Goal: Information Seeking & Learning: Learn about a topic

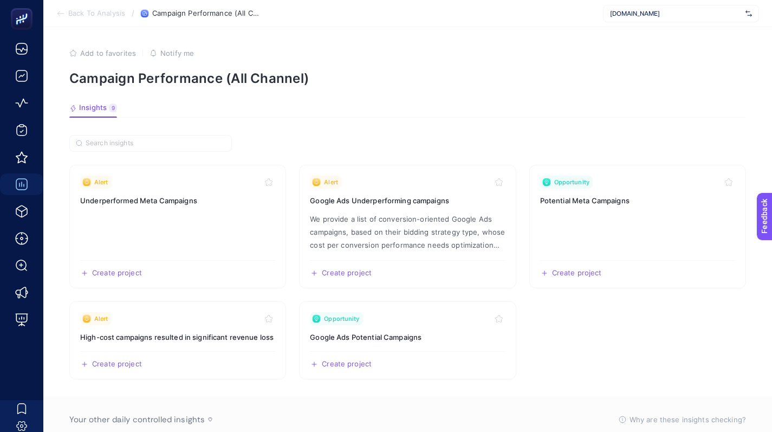
click at [635, 8] on div "www.increaser.com.tr" at bounding box center [681, 13] width 156 height 17
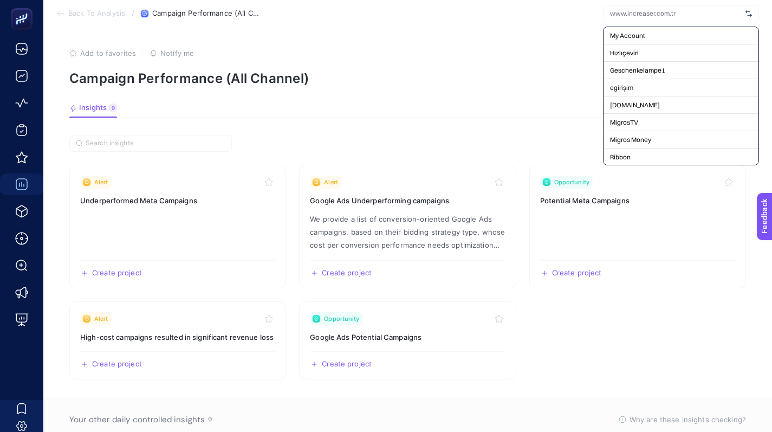
click at [635, 14] on input "text" at bounding box center [675, 13] width 131 height 9
click at [635, 27] on div "My Account Hızlıçeviri Geschenkelampe1 egirişim ShiftDelete.Net MigrosTV Migros…" at bounding box center [681, 96] width 156 height 139
click at [635, 35] on span "My Account" at bounding box center [627, 35] width 35 height 9
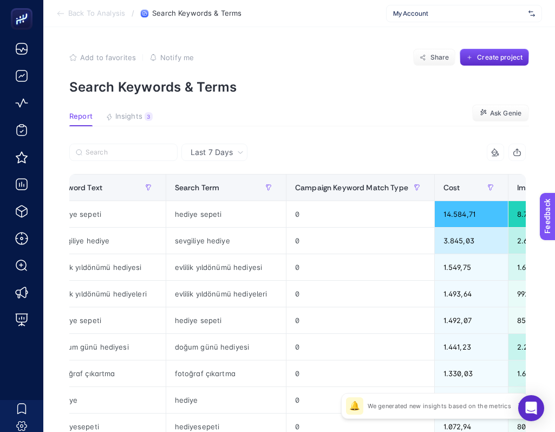
scroll to position [0, 366]
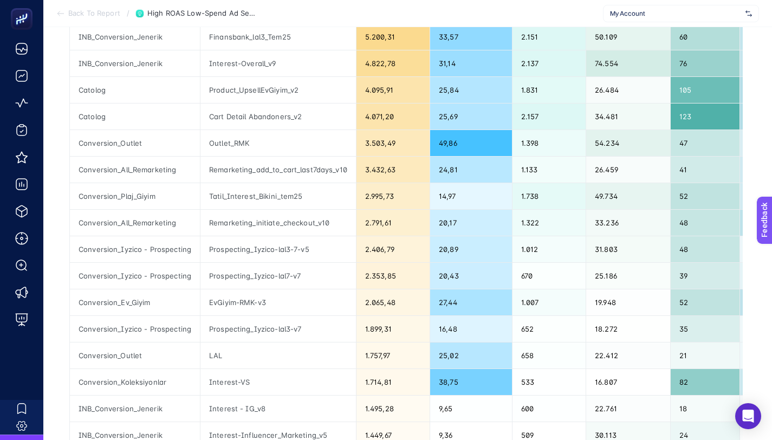
scroll to position [226, 0]
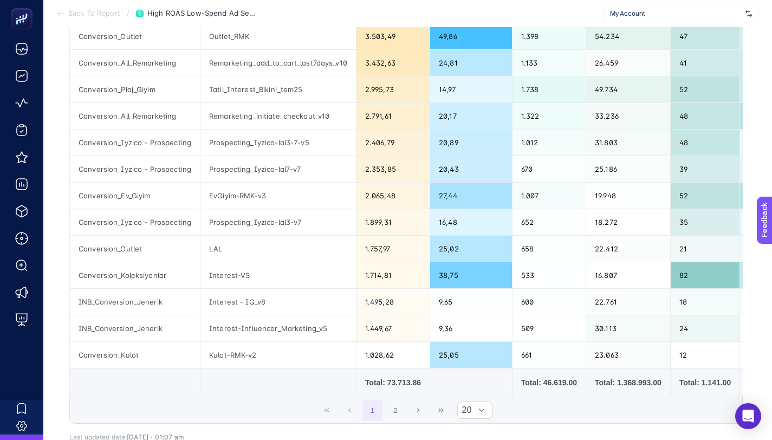
scroll to position [378, 0]
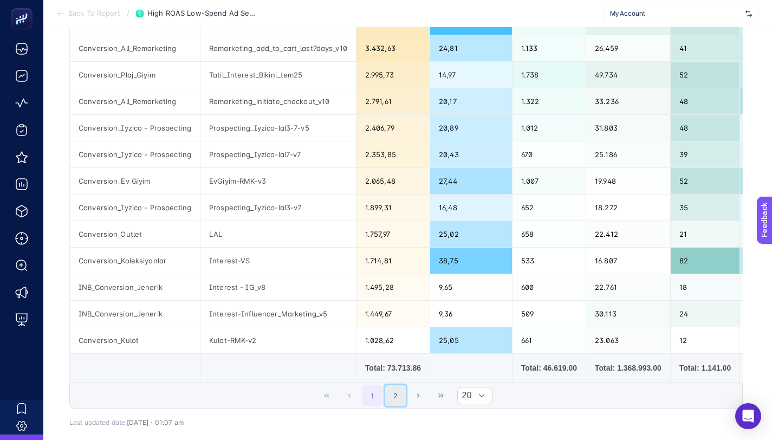
click at [402, 406] on button "2" at bounding box center [395, 395] width 21 height 21
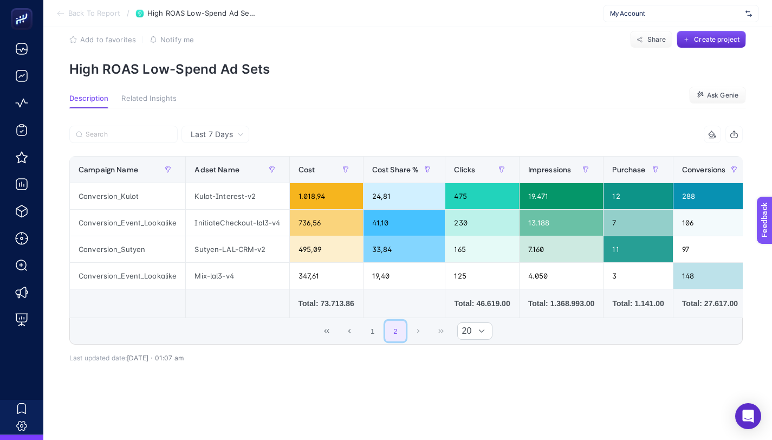
scroll to position [34, 0]
click at [376, 322] on button "1" at bounding box center [372, 331] width 21 height 21
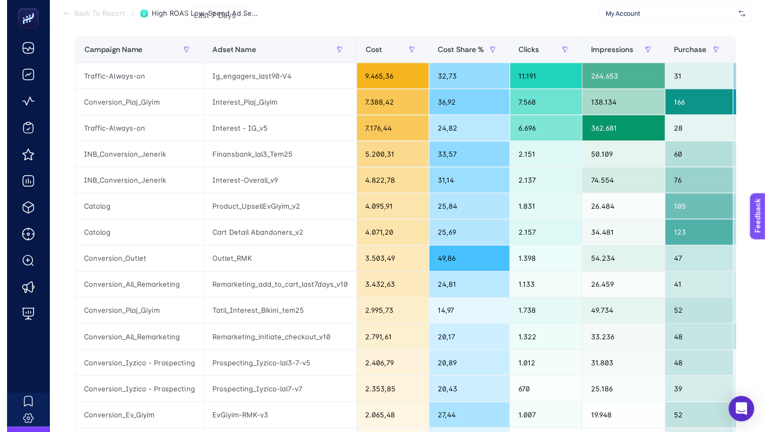
scroll to position [0, 0]
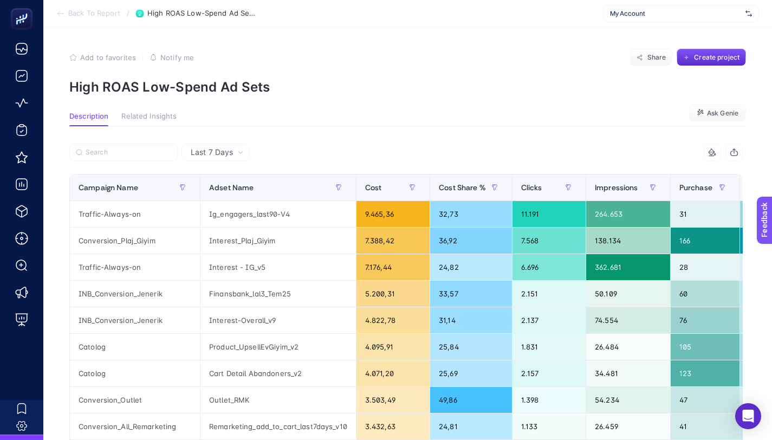
click at [69, 15] on span "Back To Report" at bounding box center [94, 13] width 52 height 9
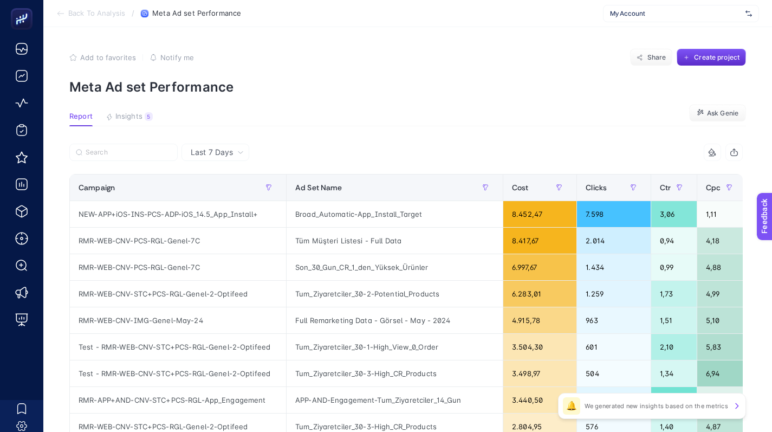
click at [67, 17] on li "Back To Analysis" at bounding box center [90, 13] width 69 height 9
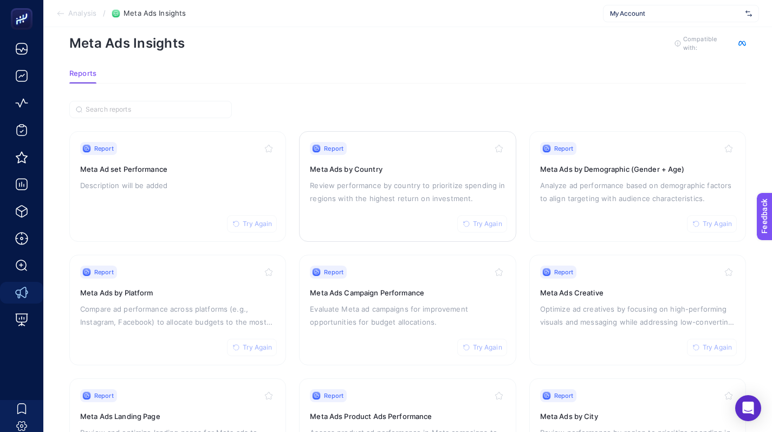
scroll to position [19, 0]
click at [252, 226] on button "Try Again" at bounding box center [252, 223] width 50 height 17
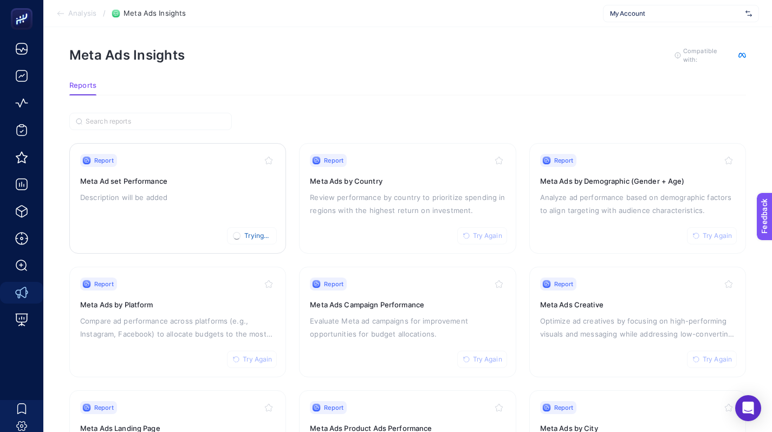
scroll to position [0, 0]
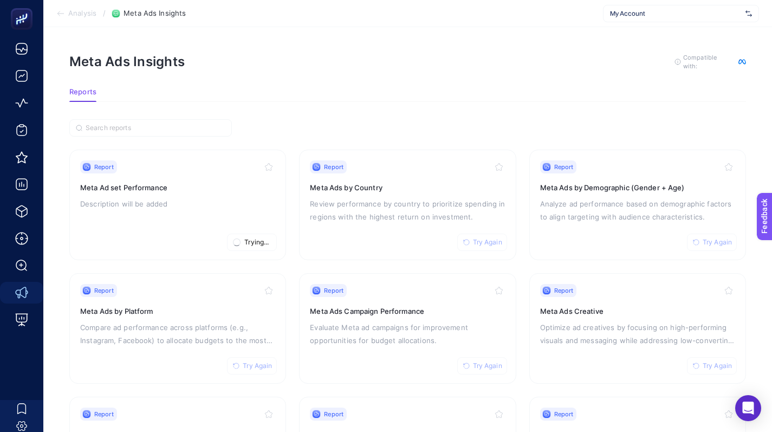
click at [336, 103] on article "Meta Ads Insights To get quality results from this analysis, we recommend that …" at bounding box center [407, 341] width 729 height 629
click at [285, 99] on section "Reports" at bounding box center [407, 95] width 677 height 14
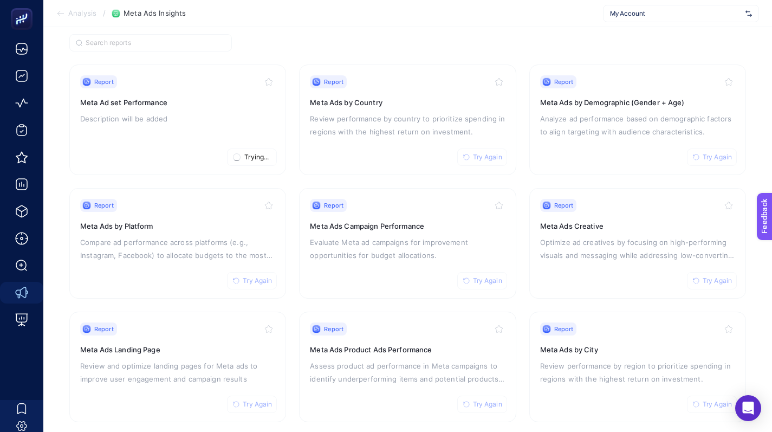
scroll to position [85, 1]
click at [635, 14] on span "My Account" at bounding box center [674, 13] width 131 height 9
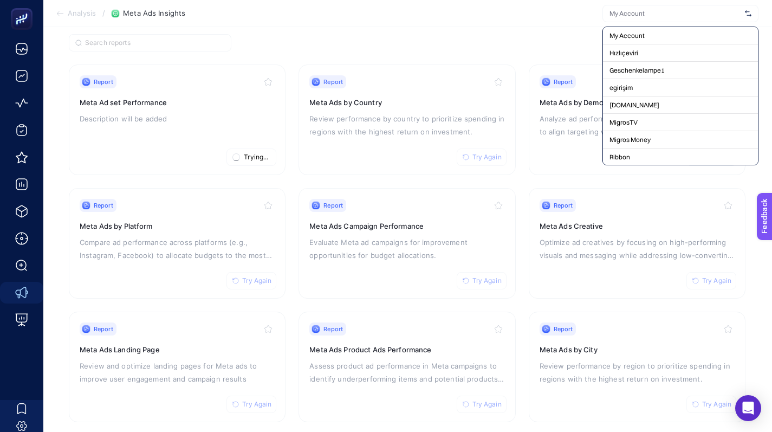
click at [529, 38] on section "Report Trying... Meta Ad set Performance Description will be added Report Try A…" at bounding box center [407, 289] width 677 height 511
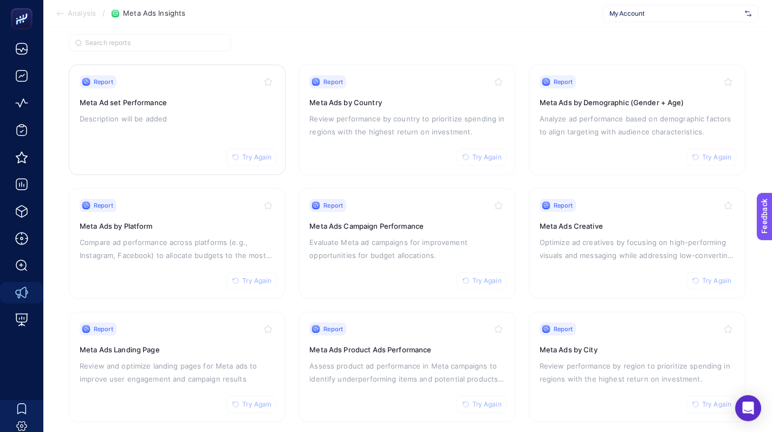
click at [244, 122] on p "Description will be added" at bounding box center [177, 118] width 195 height 13
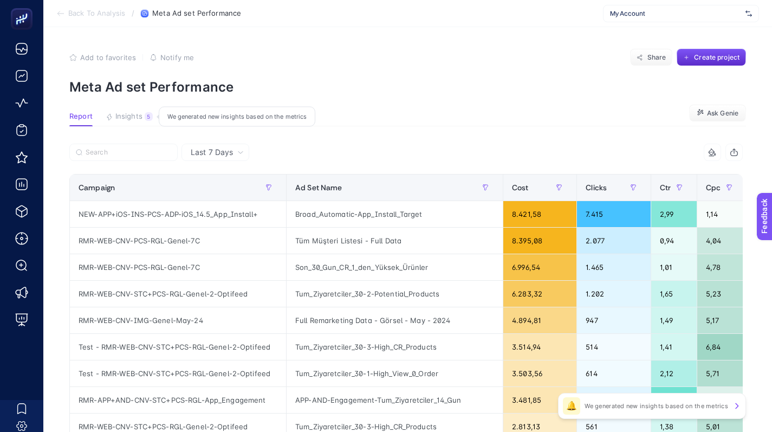
click at [129, 118] on span "Insights" at bounding box center [128, 116] width 27 height 9
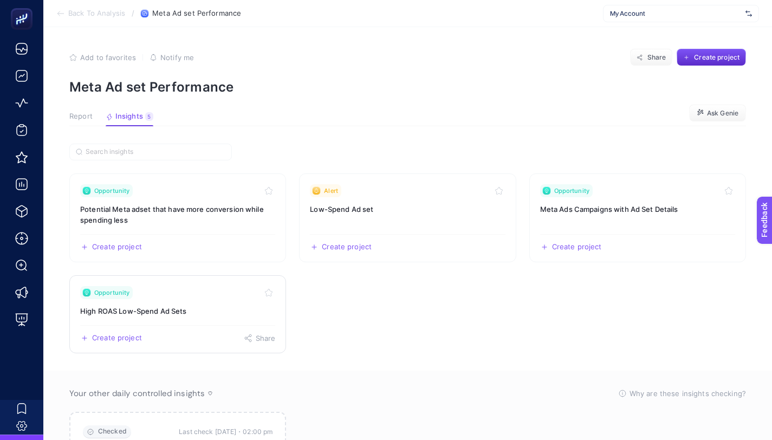
click at [225, 307] on h3 "High ROAS Low-Spend Ad Sets" at bounding box center [177, 311] width 195 height 11
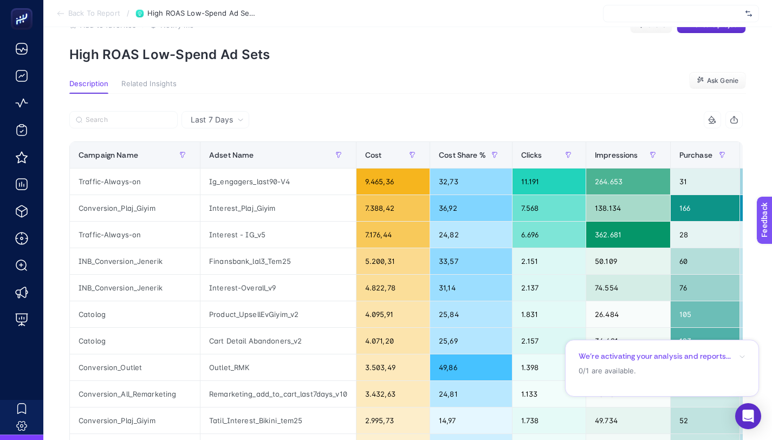
scroll to position [33, 0]
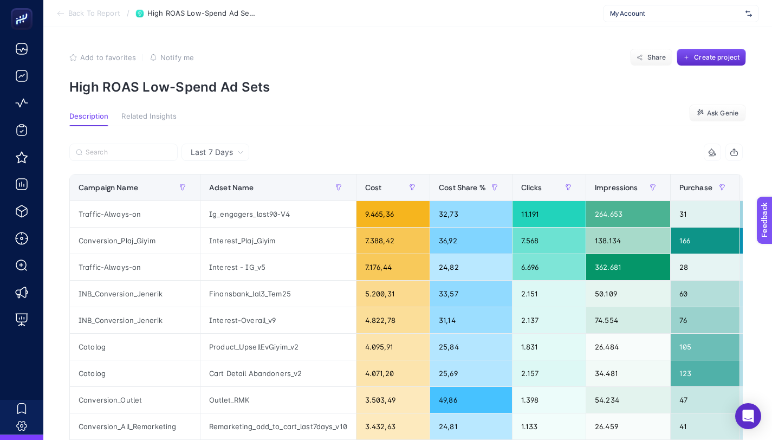
click at [66, 14] on li "Back To Report" at bounding box center [88, 13] width 64 height 9
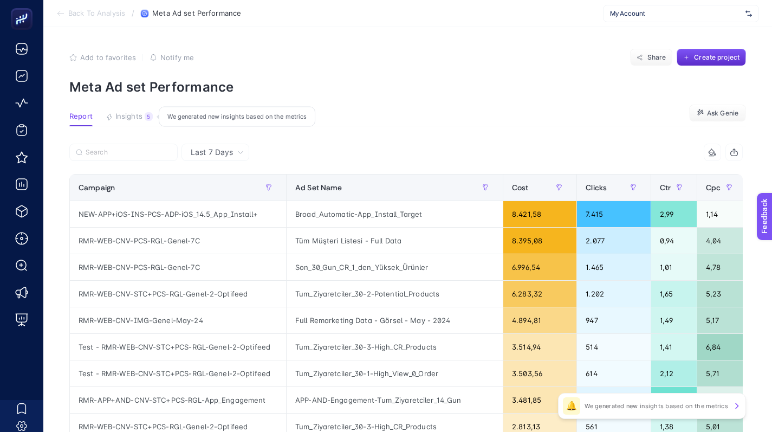
click at [138, 121] on button "Insights 5 We generated new insights based on the metrics" at bounding box center [129, 119] width 47 height 14
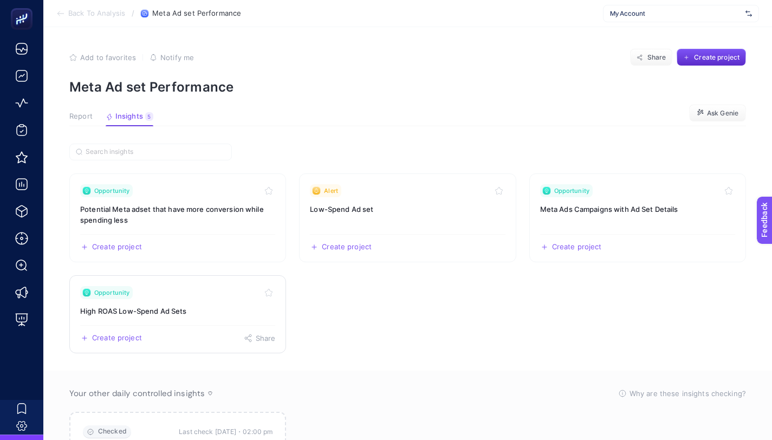
click at [252, 297] on div "Opportunity" at bounding box center [177, 292] width 195 height 13
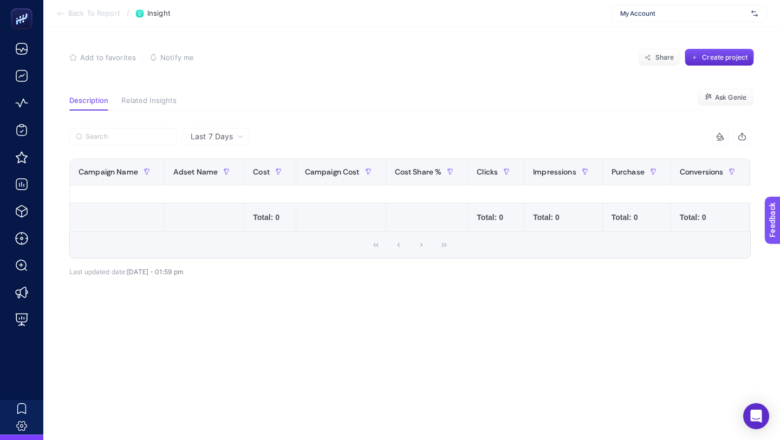
click at [638, 16] on span "My Account" at bounding box center [683, 13] width 127 height 9
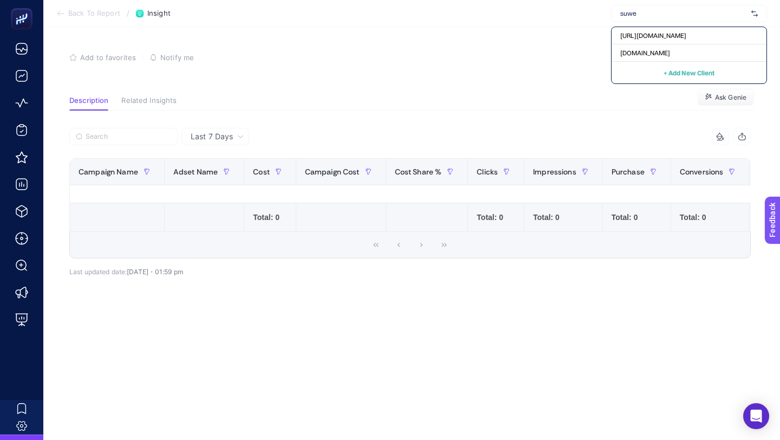
type input "suwen"
click at [661, 54] on span "www.suwen.com.tr" at bounding box center [645, 53] width 50 height 9
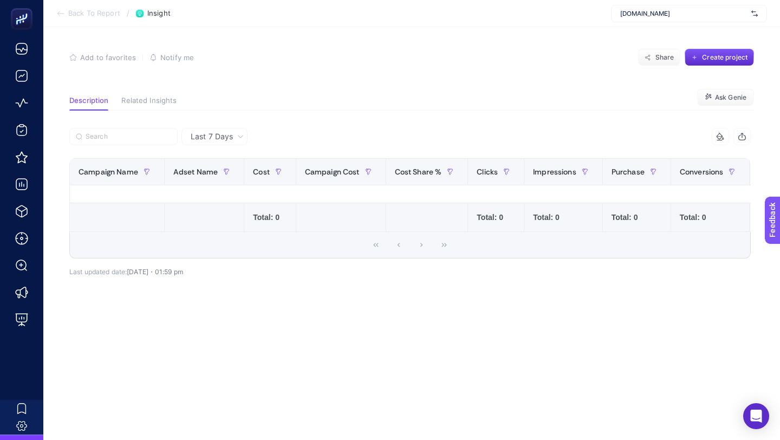
click at [639, 9] on span "[DOMAIN_NAME]" at bounding box center [683, 13] width 127 height 9
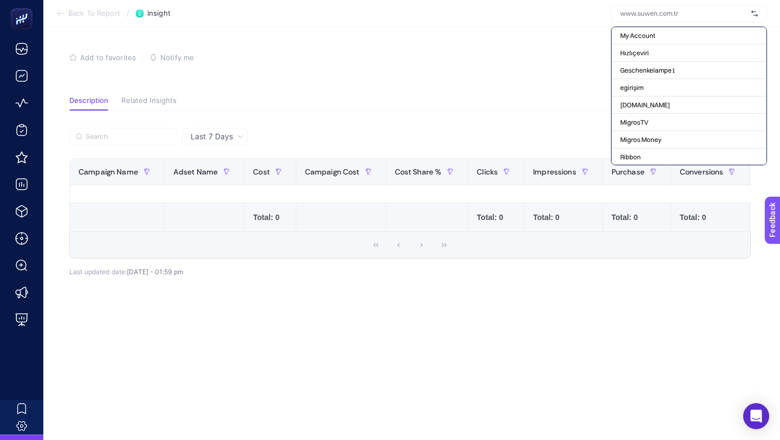
click at [543, 49] on div "Add to favorites false Notify me Share Create project" at bounding box center [411, 57] width 685 height 17
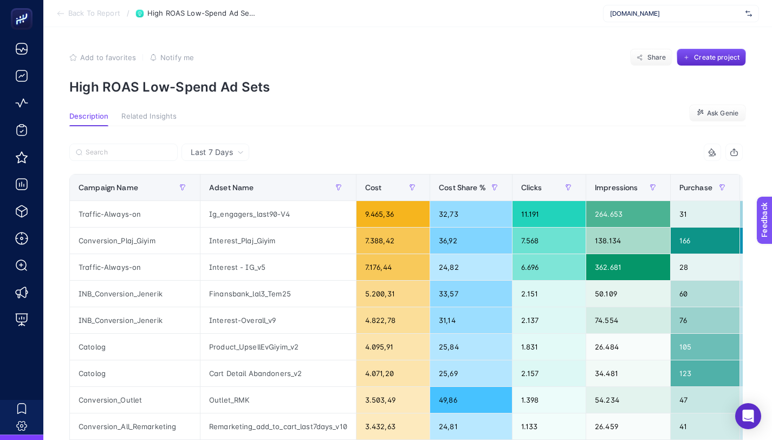
click at [66, 13] on li "Back To Report" at bounding box center [88, 13] width 64 height 9
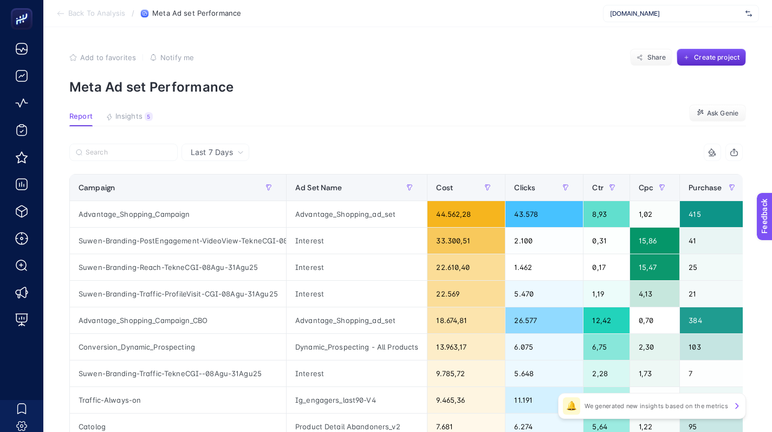
click at [62, 17] on icon at bounding box center [60, 13] width 9 height 9
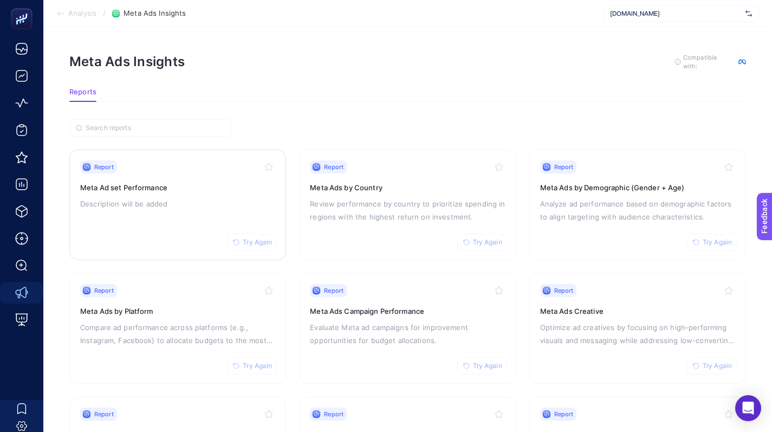
click at [257, 244] on span "Try Again" at bounding box center [257, 242] width 29 height 9
click at [158, 171] on div "Report Try Again" at bounding box center [177, 166] width 195 height 13
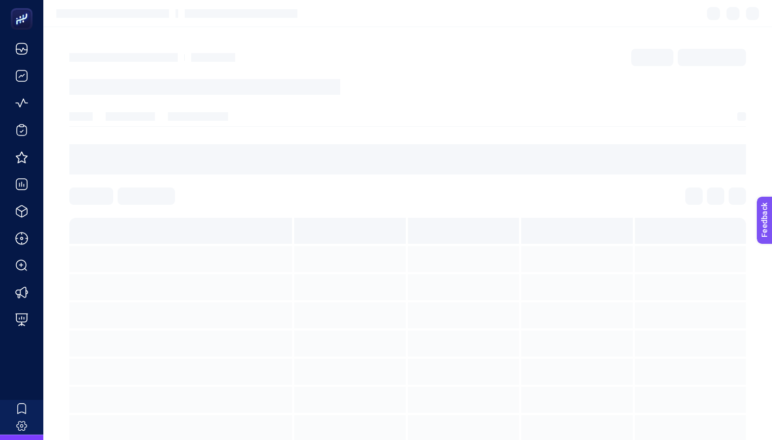
click at [158, 171] on div at bounding box center [407, 159] width 677 height 30
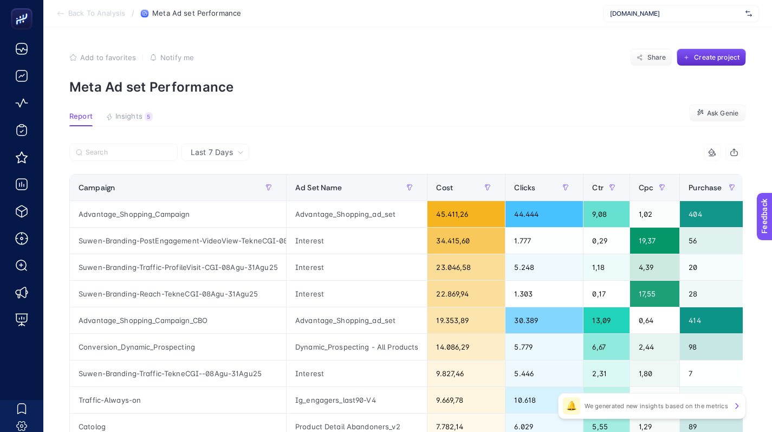
click at [131, 117] on span "Insights" at bounding box center [128, 116] width 27 height 9
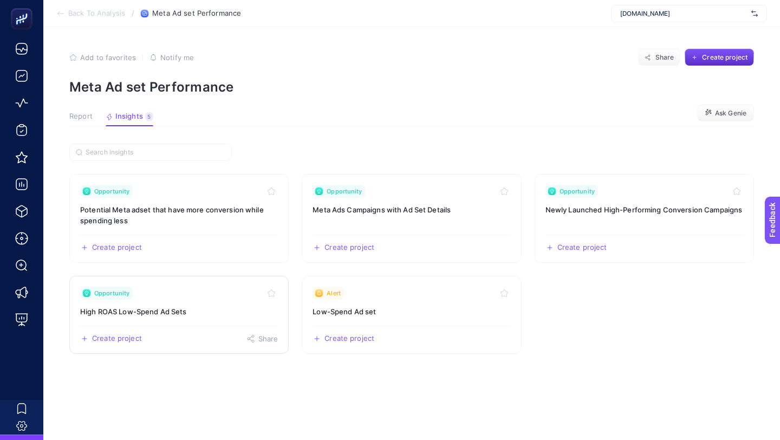
click at [205, 289] on div "Opportunity" at bounding box center [179, 293] width 198 height 13
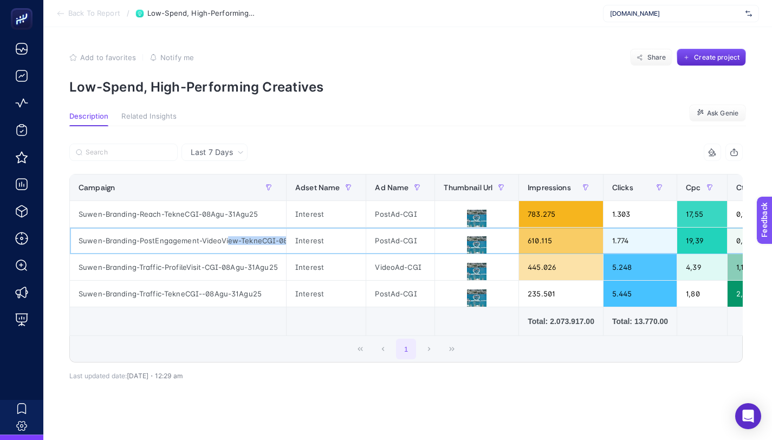
scroll to position [0, 53]
drag, startPoint x: 224, startPoint y: 244, endPoint x: 142, endPoint y: 248, distance: 82.4
click at [142, 248] on div "Suwen-Branding-PostEngagement-VideoView-TekneCGI-08Agu-31Agu25" at bounding box center [178, 241] width 216 height 26
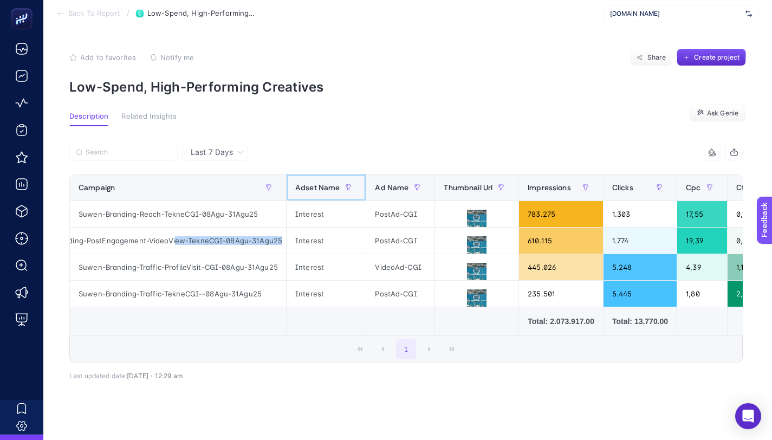
click at [335, 183] on span "Adset Name" at bounding box center [317, 187] width 44 height 9
click at [348, 148] on div at bounding box center [237, 156] width 337 height 24
click at [646, 16] on span "[DOMAIN_NAME]" at bounding box center [675, 13] width 131 height 9
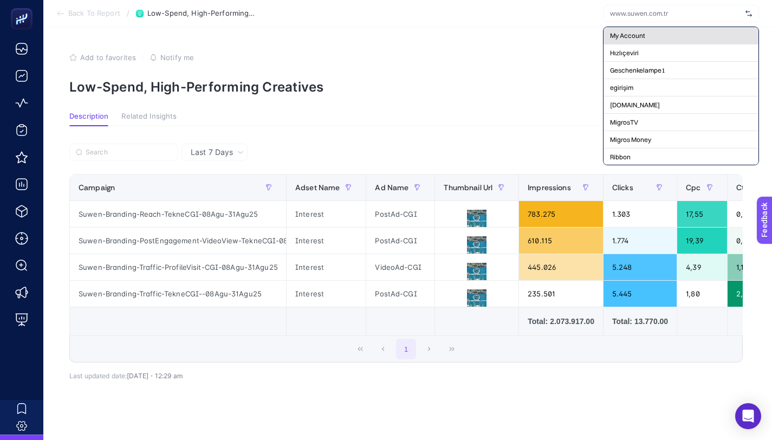
click at [641, 34] on span "My Account" at bounding box center [627, 35] width 35 height 9
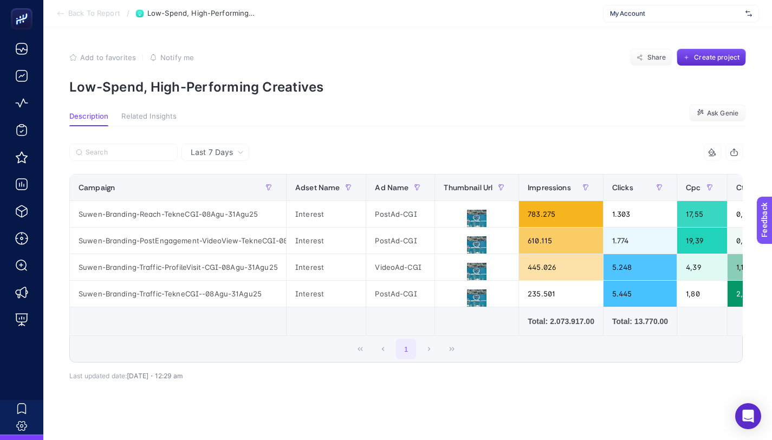
click at [626, 9] on span "My Account" at bounding box center [675, 13] width 131 height 9
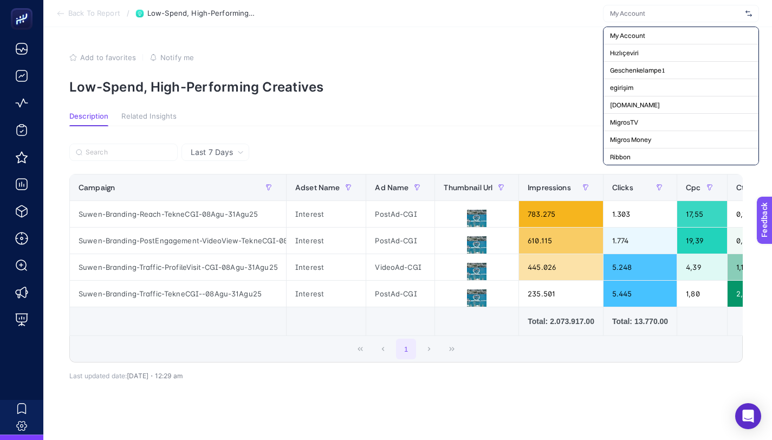
click at [542, 94] on p "Low-Spend, High-Performing Creatives" at bounding box center [407, 87] width 677 height 16
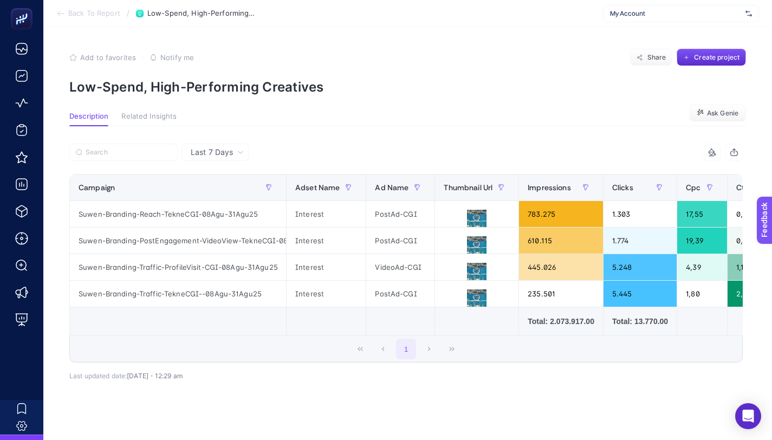
click at [229, 151] on span "Last 7 Days" at bounding box center [212, 152] width 42 height 11
click at [245, 153] on div "Last 7 Days" at bounding box center [217, 152] width 62 height 8
click at [278, 154] on div at bounding box center [237, 156] width 337 height 24
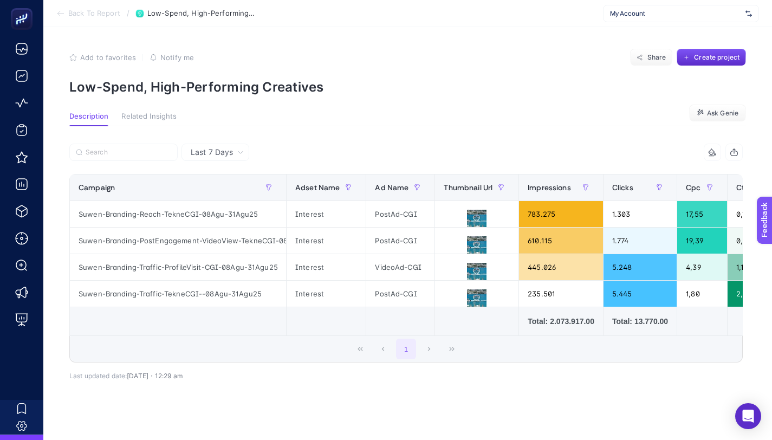
scroll to position [34, 0]
